Goal: Communication & Community: Answer question/provide support

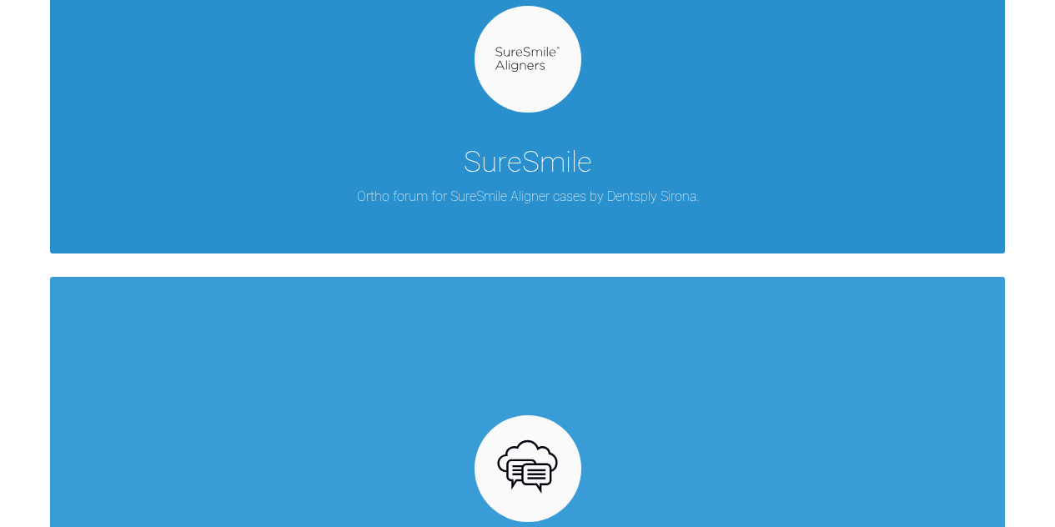
click at [400, 208] on div "SureSmile Ortho forum for SureSmile Aligner cases by Dentsply Sirona." at bounding box center [527, 60] width 955 height 386
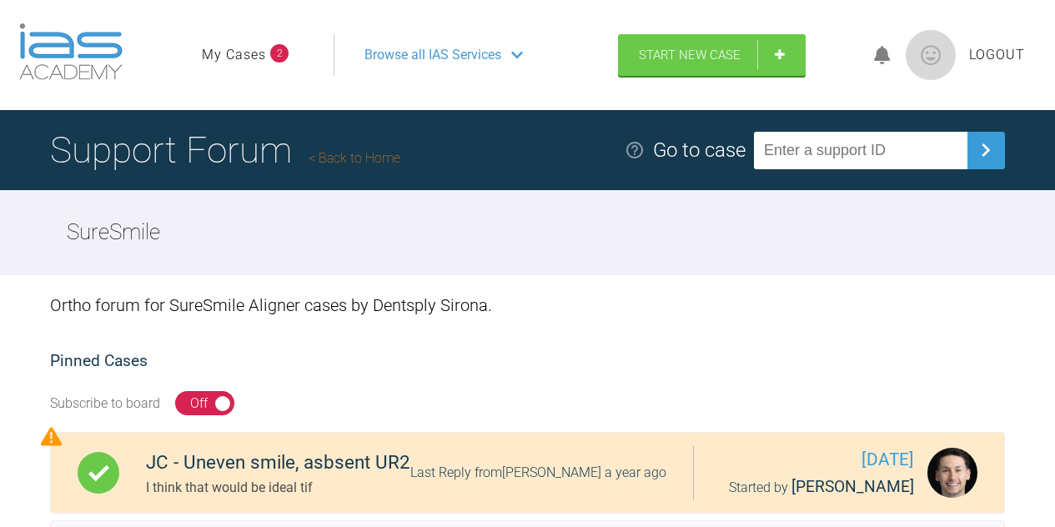
click at [884, 56] on icon at bounding box center [882, 55] width 17 height 19
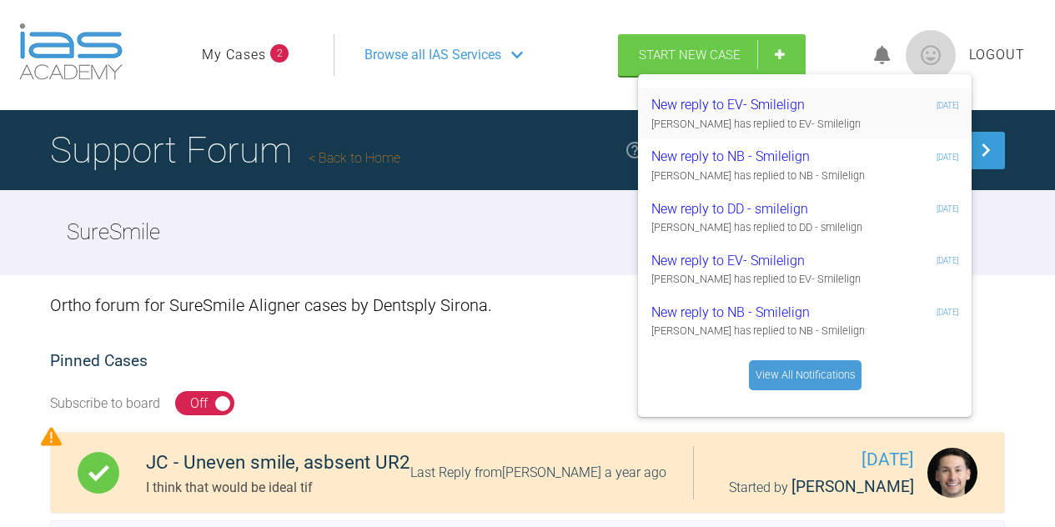
click at [743, 111] on div "New reply to EV- Smilelign" at bounding box center [751, 105] width 199 height 22
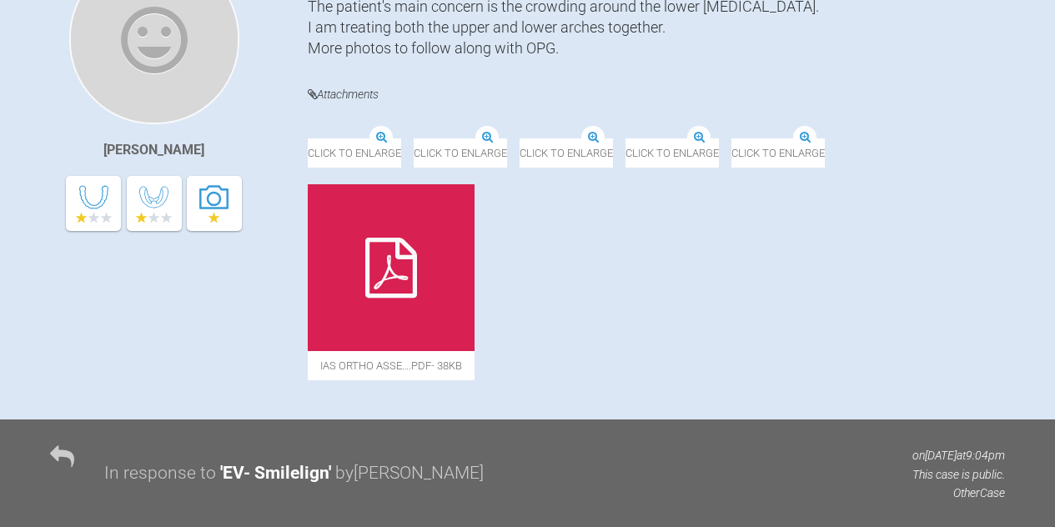
scroll to position [501, 0]
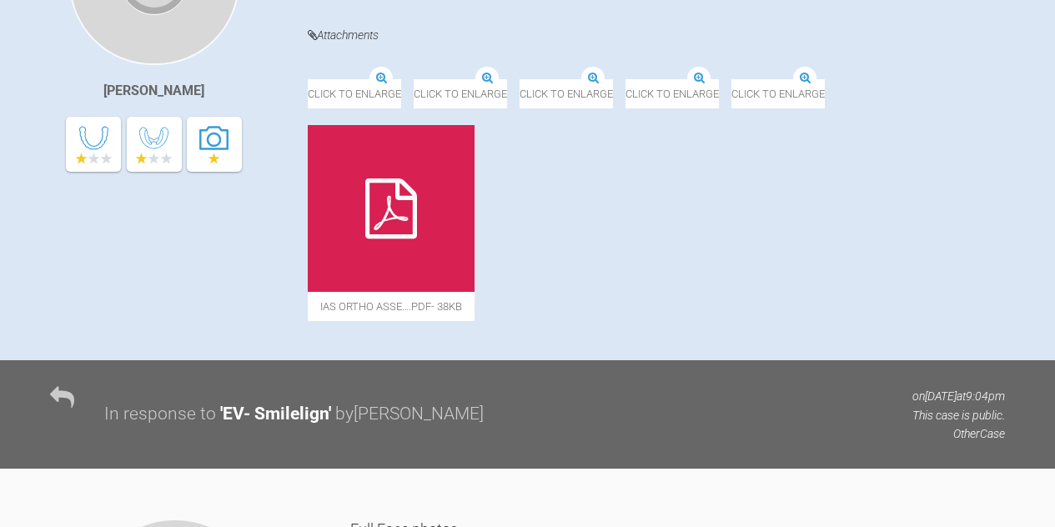
click at [629, 239] on icon at bounding box center [603, 209] width 52 height 60
